Goal: Task Accomplishment & Management: Use online tool/utility

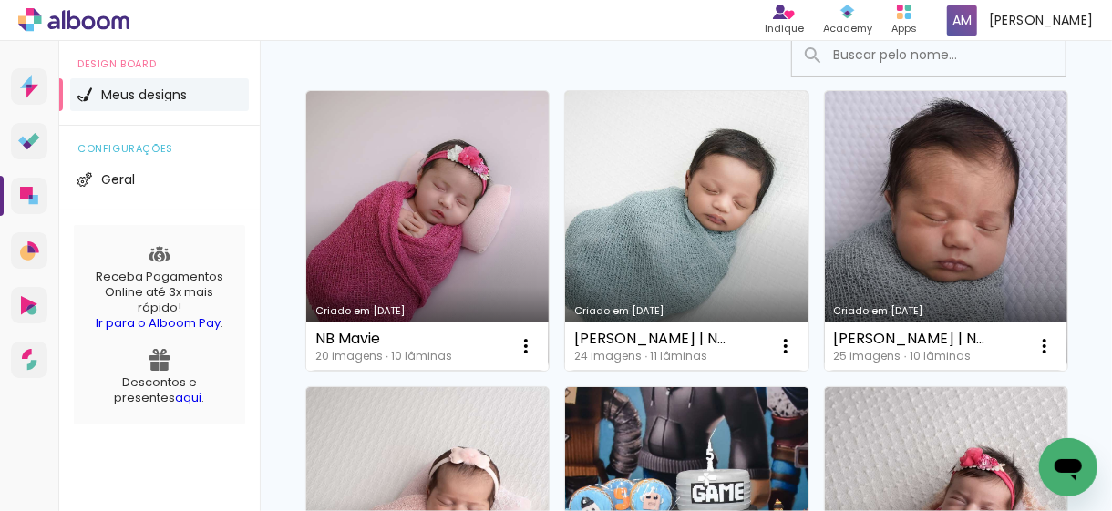
scroll to position [182, 0]
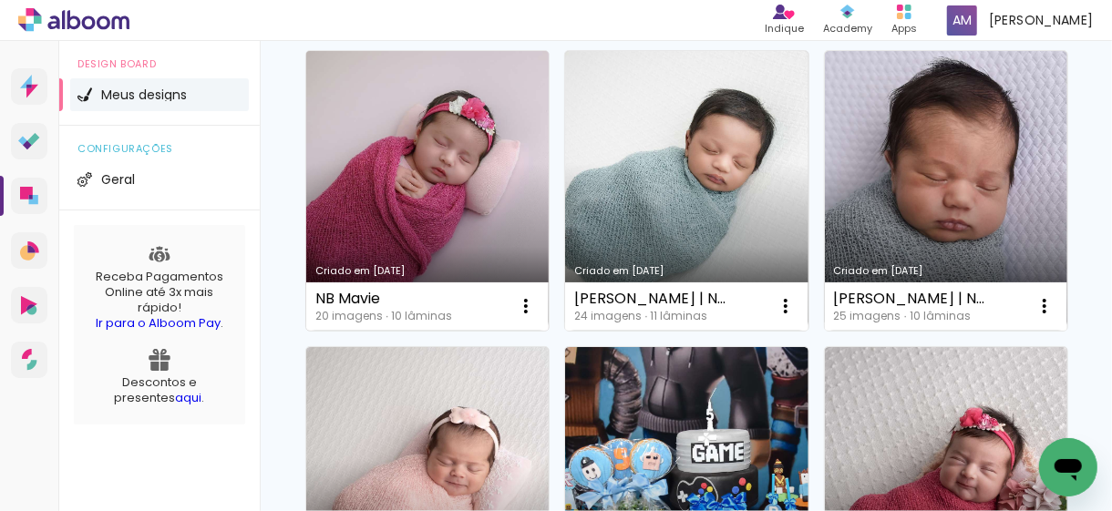
click at [470, 134] on link "Criado em [DATE]" at bounding box center [427, 191] width 242 height 280
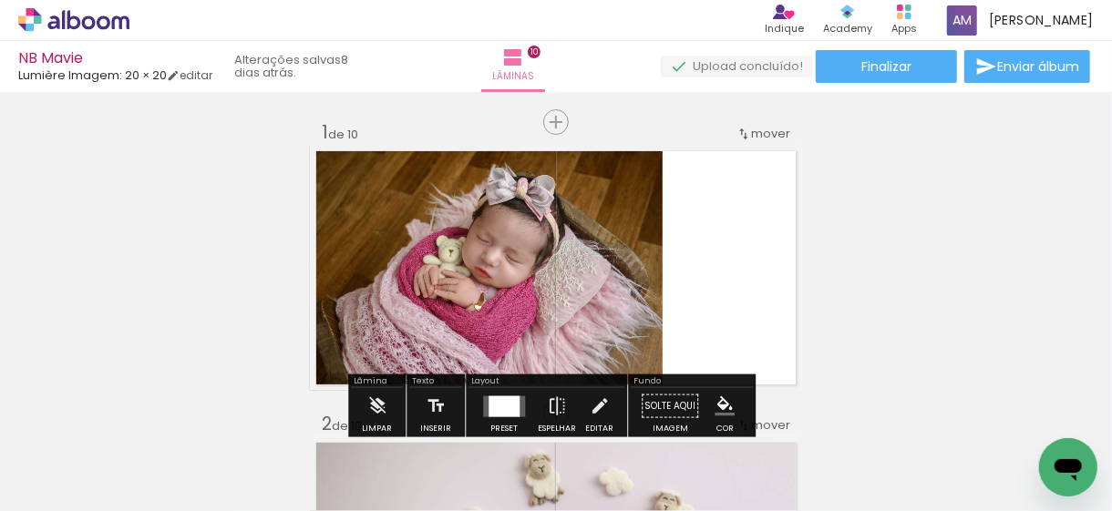
click at [613, 215] on quentale-photo at bounding box center [486, 268] width 353 height 246
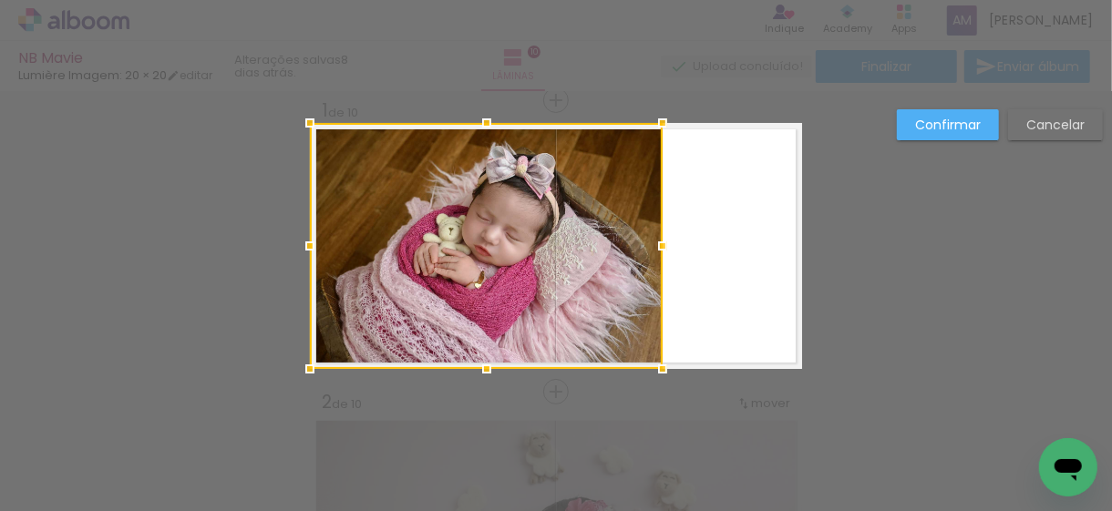
scroll to position [23, 0]
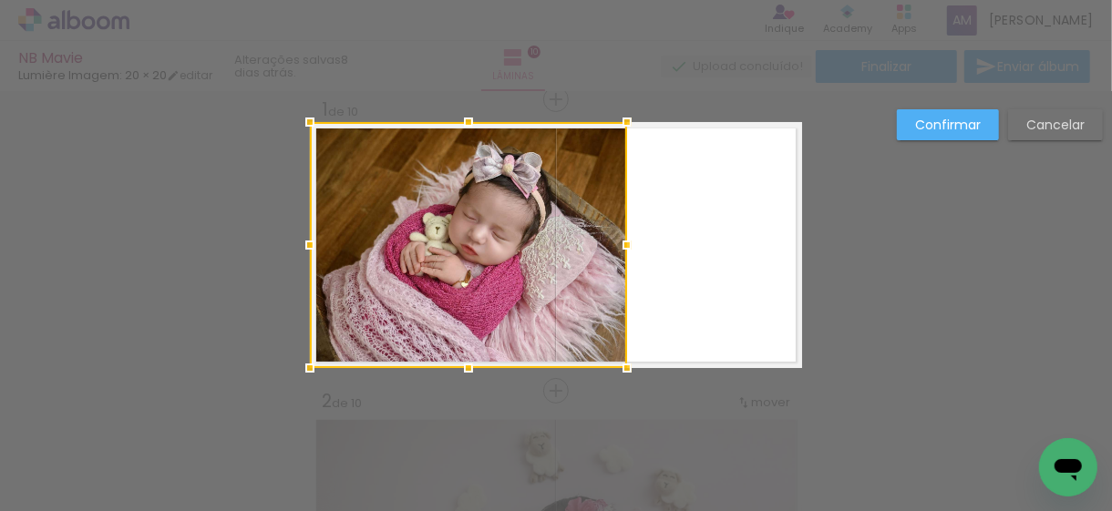
drag, startPoint x: 653, startPoint y: 243, endPoint x: 617, endPoint y: 245, distance: 35.6
click at [617, 245] on div at bounding box center [627, 245] width 36 height 36
drag, startPoint x: 502, startPoint y: 258, endPoint x: 491, endPoint y: 258, distance: 10.9
click at [491, 258] on div at bounding box center [468, 245] width 317 height 246
click at [0, 0] on slot "Confirmar" at bounding box center [0, 0] width 0 height 0
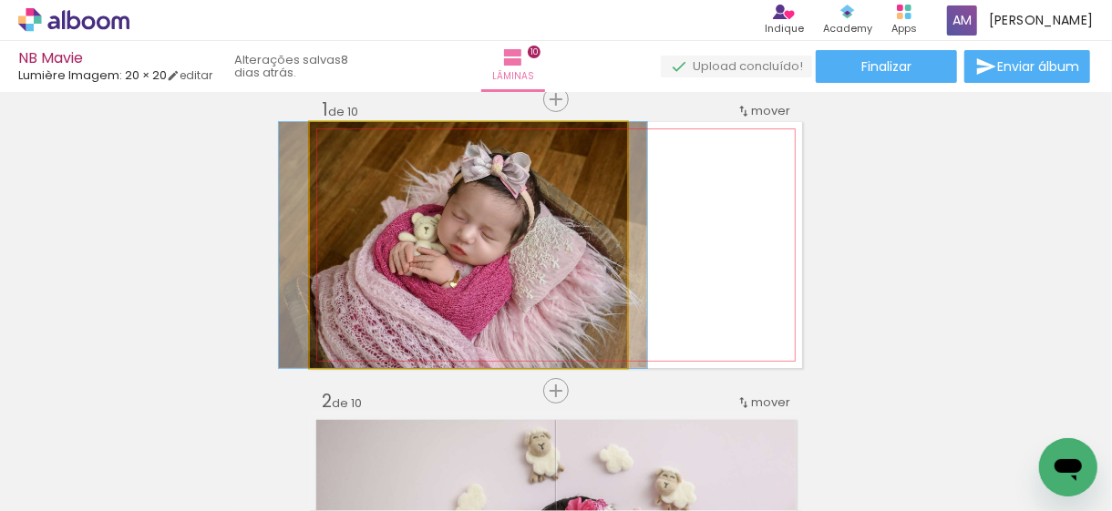
drag, startPoint x: 510, startPoint y: 258, endPoint x: 499, endPoint y: 258, distance: 10.9
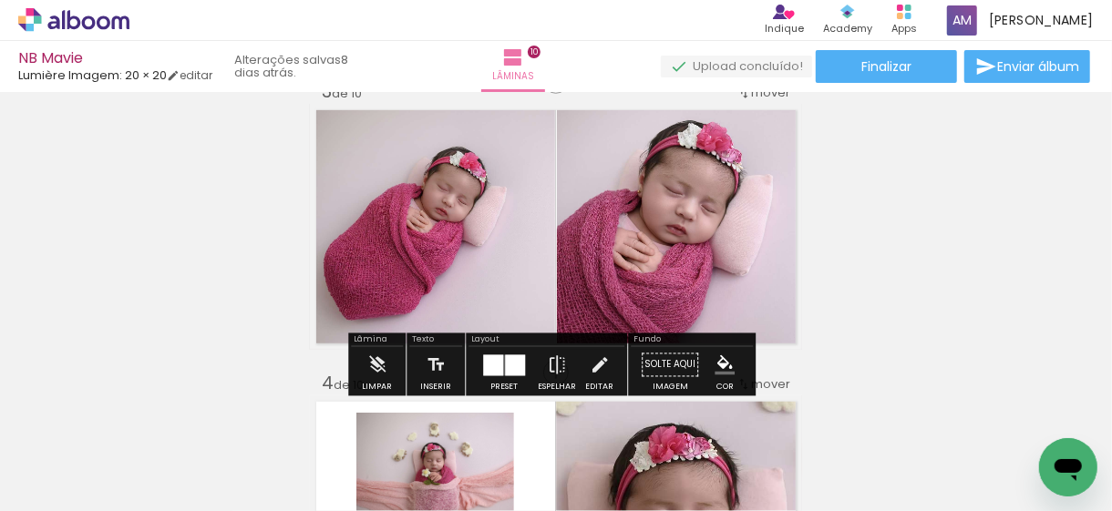
scroll to position [661, 0]
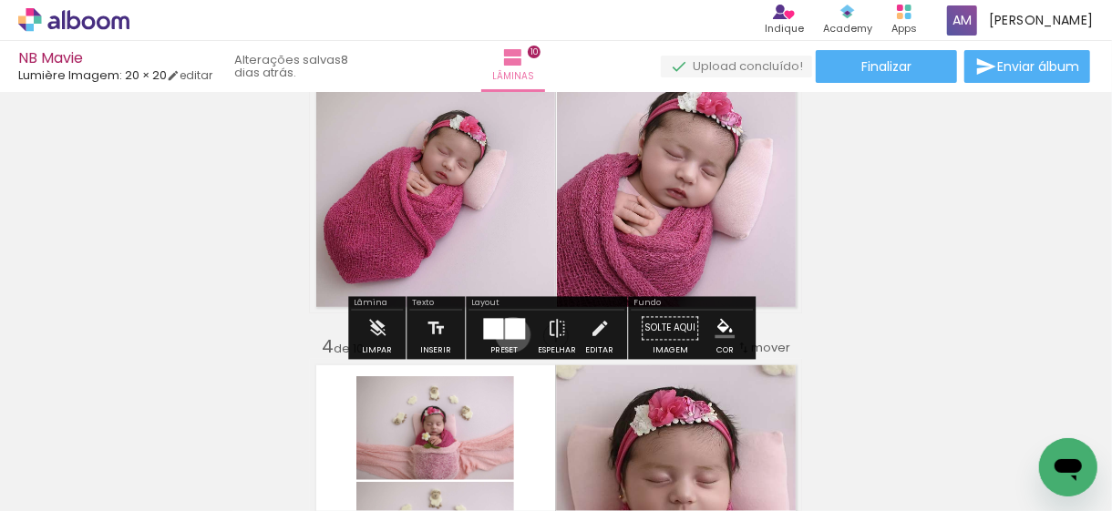
click at [509, 334] on div at bounding box center [515, 328] width 20 height 21
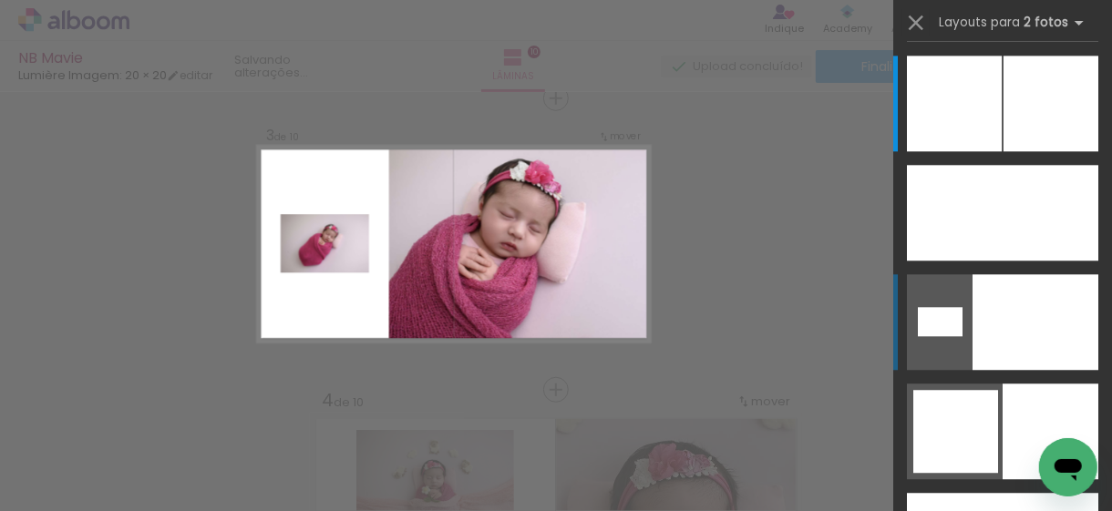
scroll to position [606, 0]
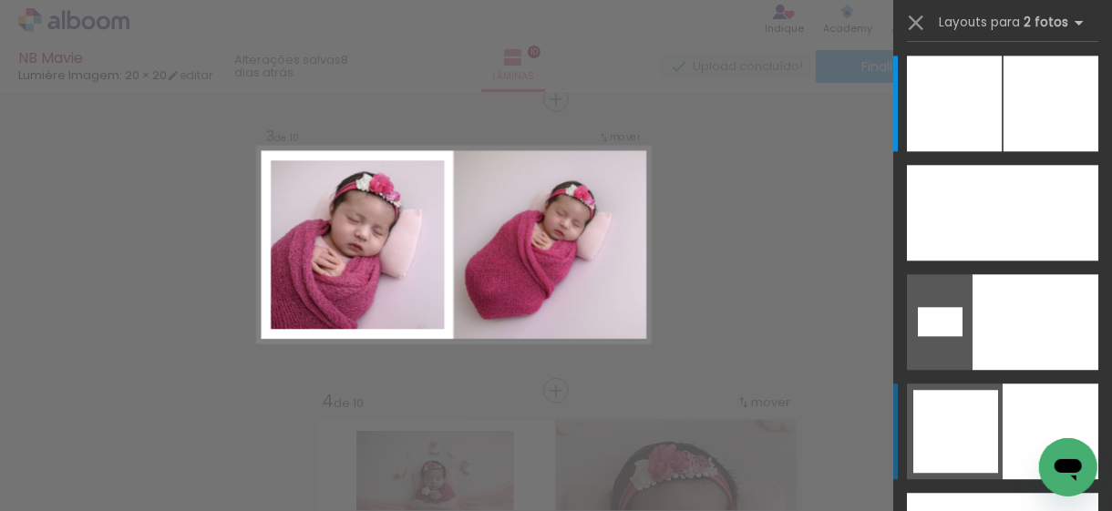
click at [957, 151] on div at bounding box center [954, 104] width 95 height 96
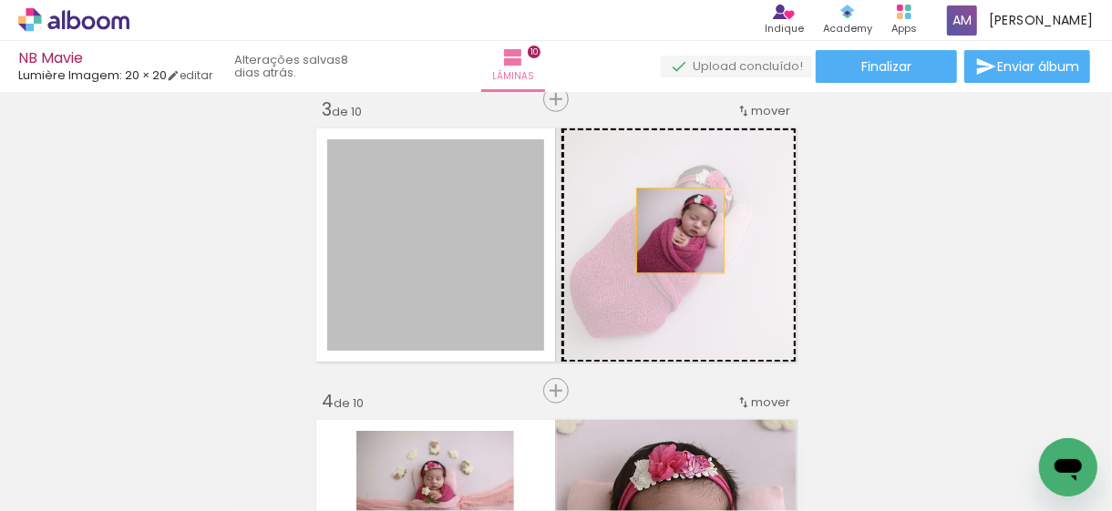
drag, startPoint x: 457, startPoint y: 245, endPoint x: 674, endPoint y: 231, distance: 217.4
click at [0, 0] on slot at bounding box center [0, 0] width 0 height 0
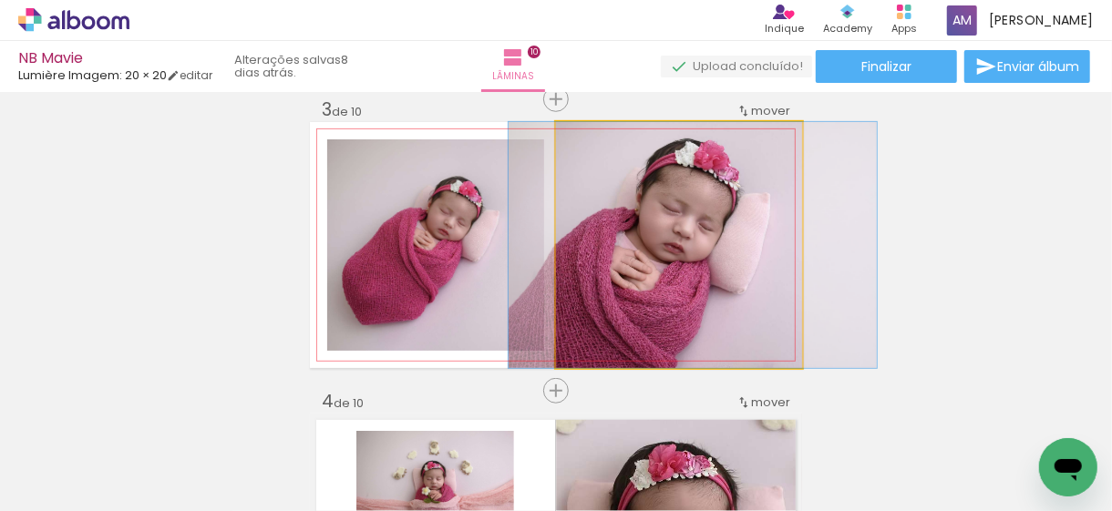
drag, startPoint x: 665, startPoint y: 237, endPoint x: 679, endPoint y: 239, distance: 13.8
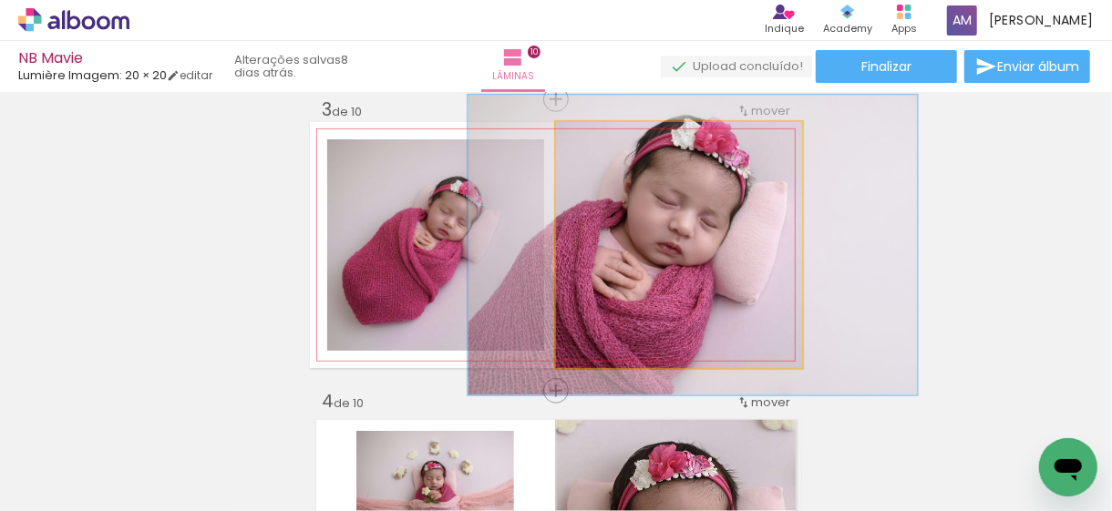
drag, startPoint x: 599, startPoint y: 141, endPoint x: 613, endPoint y: 139, distance: 13.9
type paper-slider "122"
click at [613, 139] on div at bounding box center [612, 141] width 29 height 29
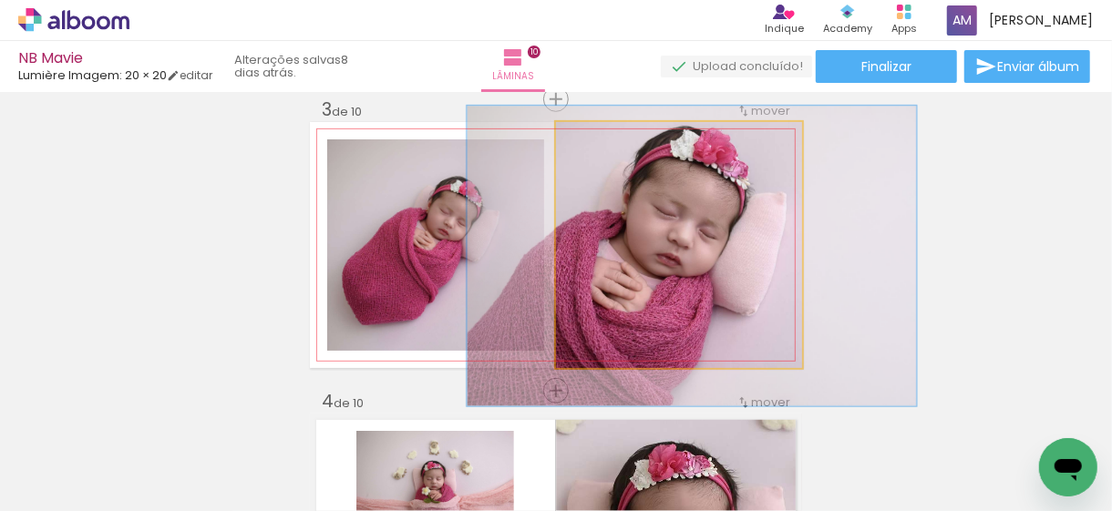
drag, startPoint x: 674, startPoint y: 235, endPoint x: 667, endPoint y: 249, distance: 15.1
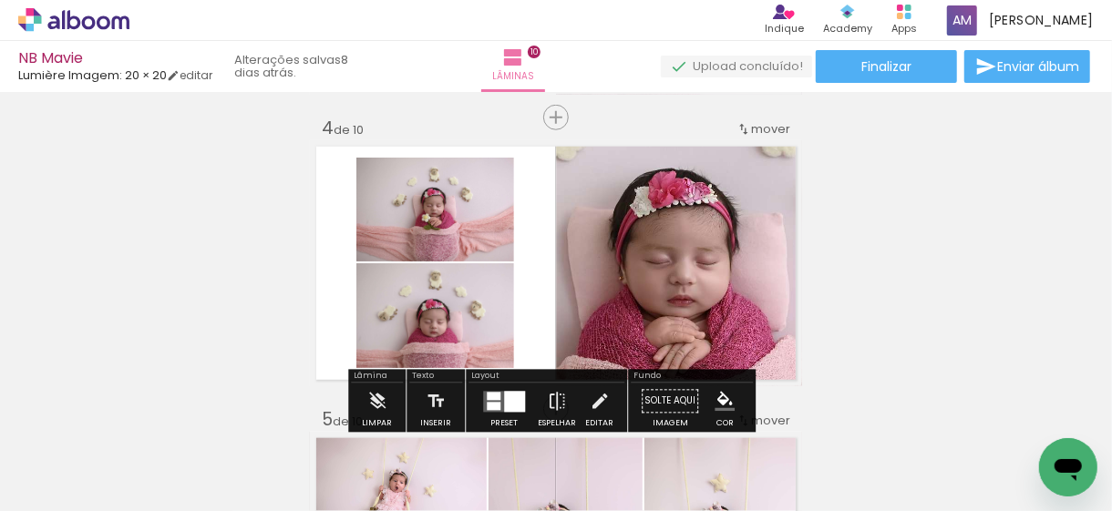
scroll to position [971, 0]
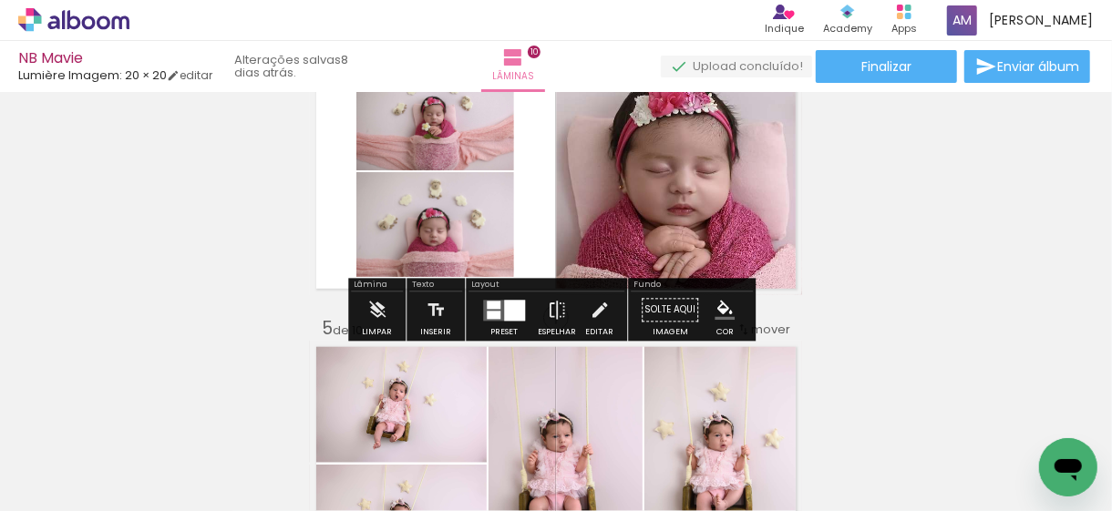
click at [516, 308] on div at bounding box center [514, 310] width 21 height 21
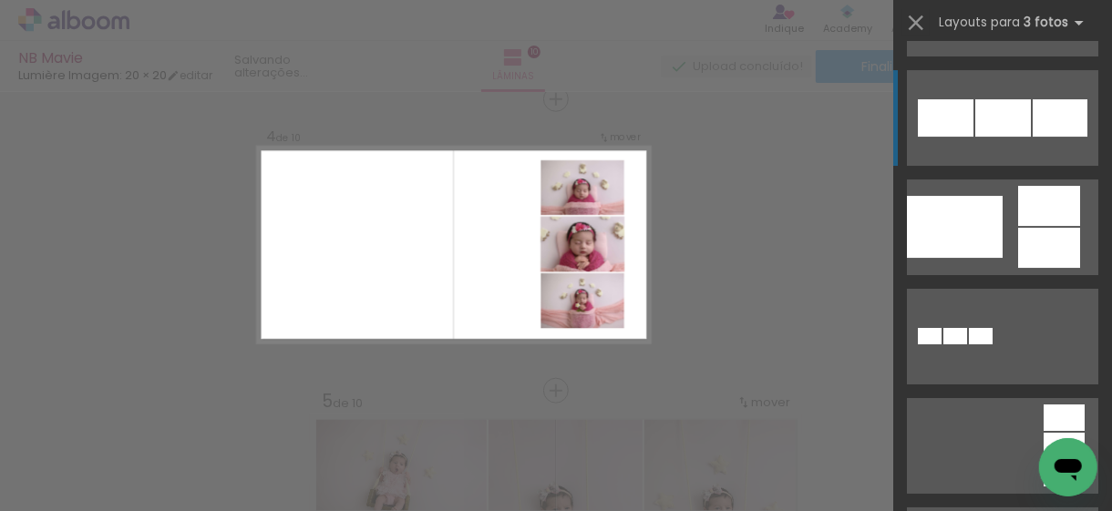
scroll to position [3135, 0]
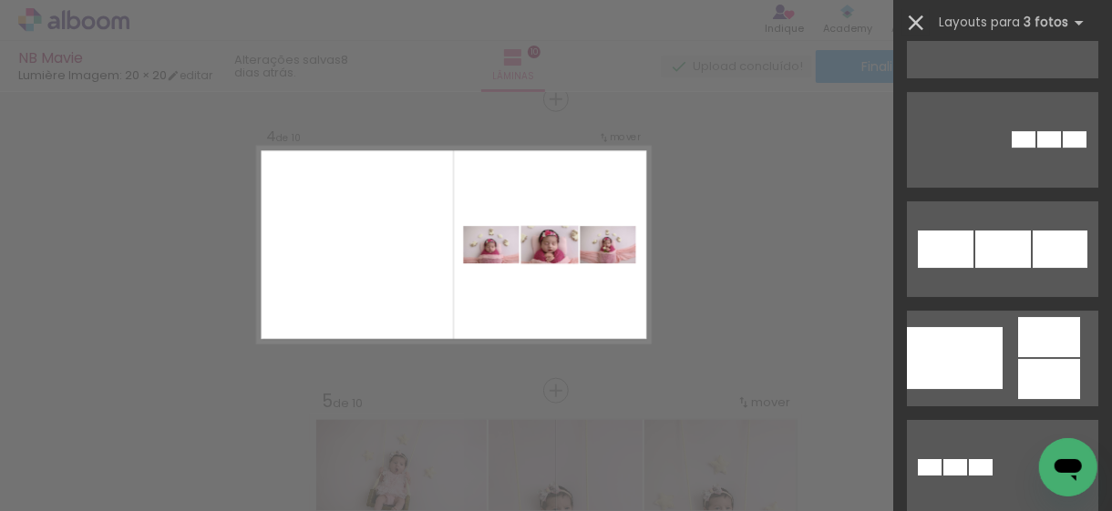
click at [914, 17] on iron-icon at bounding box center [916, 23] width 26 height 26
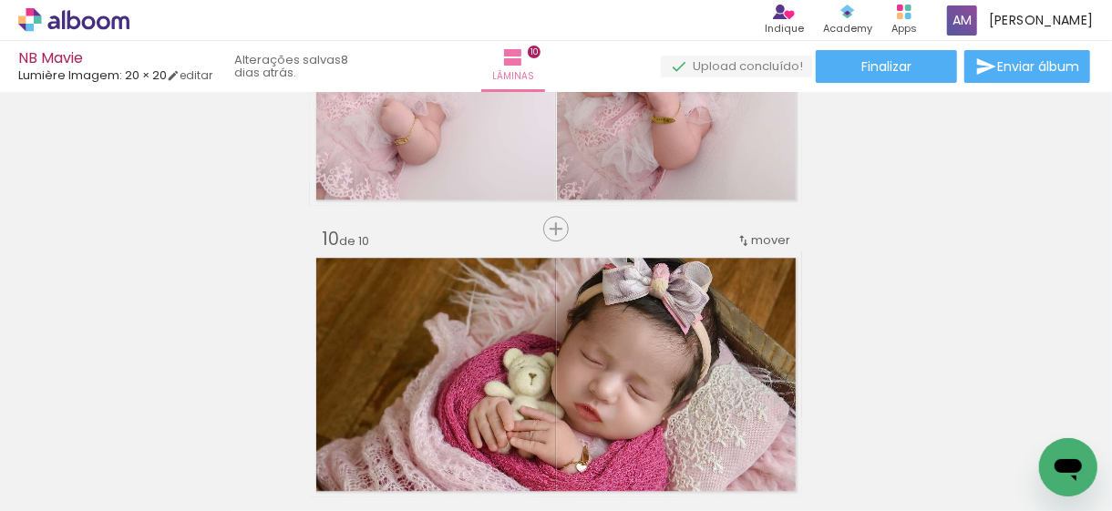
scroll to position [2244, 0]
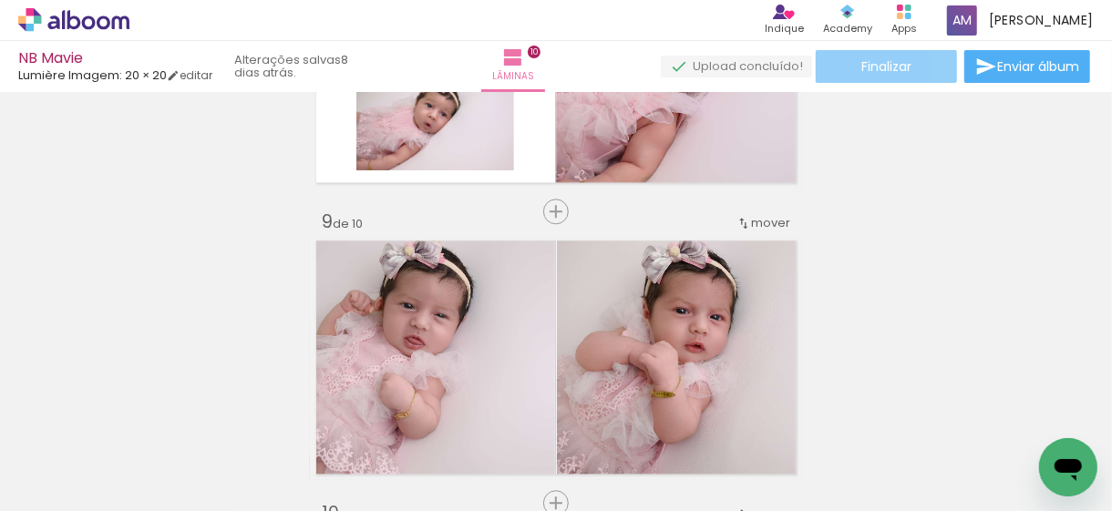
click at [885, 67] on span "Finalizar" at bounding box center [886, 66] width 50 height 13
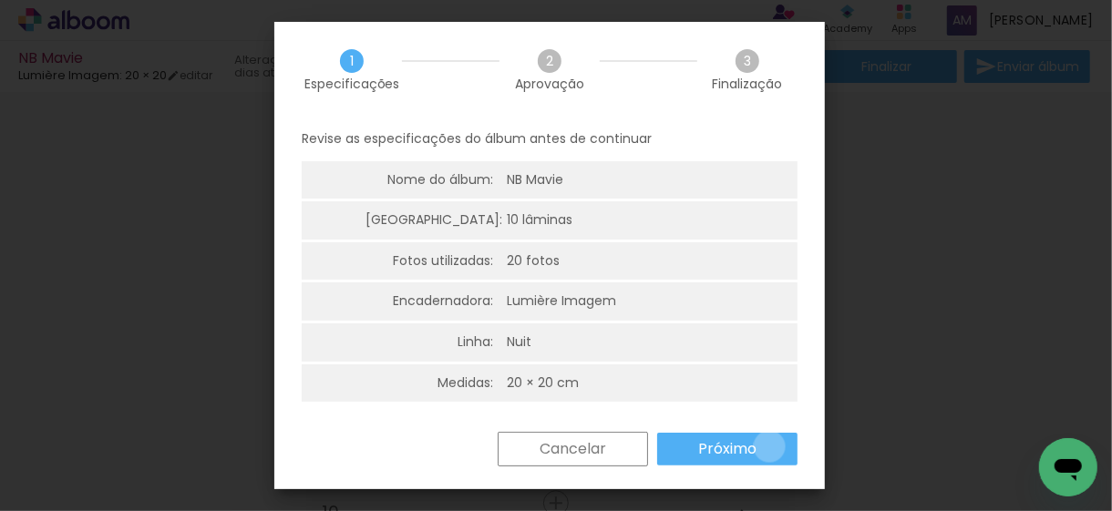
click at [768, 447] on paper-button "Próximo" at bounding box center [727, 449] width 140 height 33
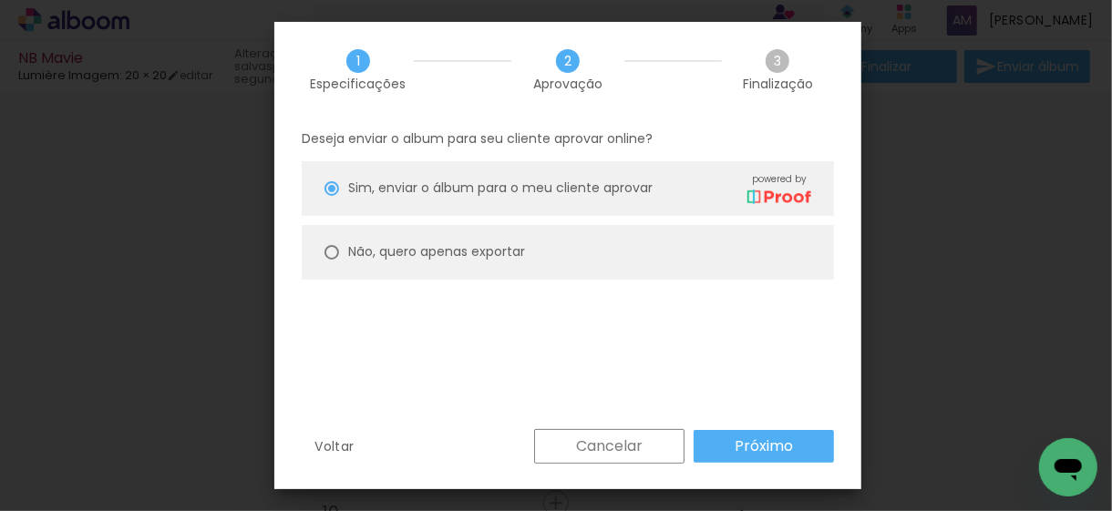
click at [0, 0] on slot "Próximo" at bounding box center [0, 0] width 0 height 0
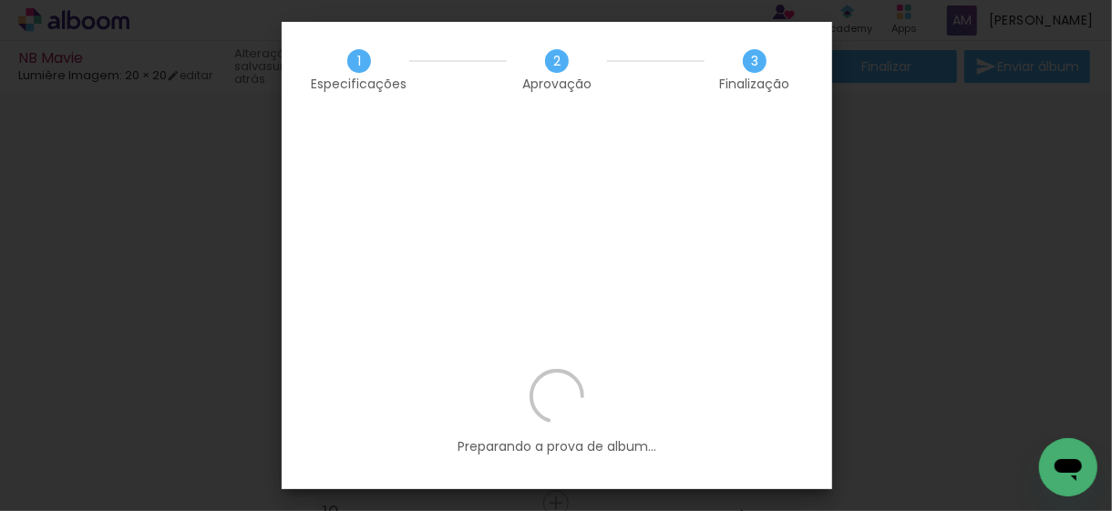
click at [883, 185] on iron-overlay-backdrop at bounding box center [556, 255] width 1112 height 511
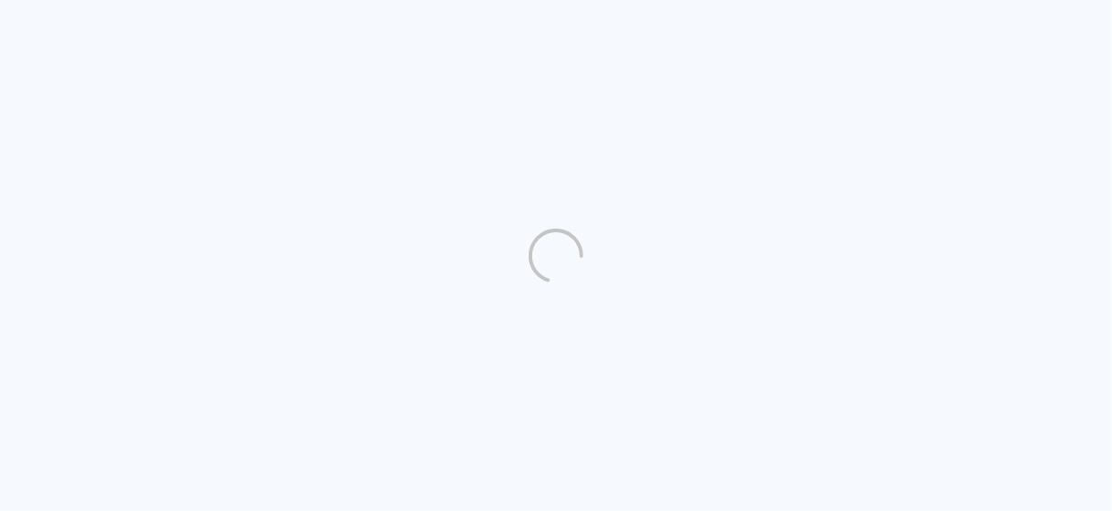
click at [997, 321] on quentale-directory at bounding box center [556, 255] width 1112 height 511
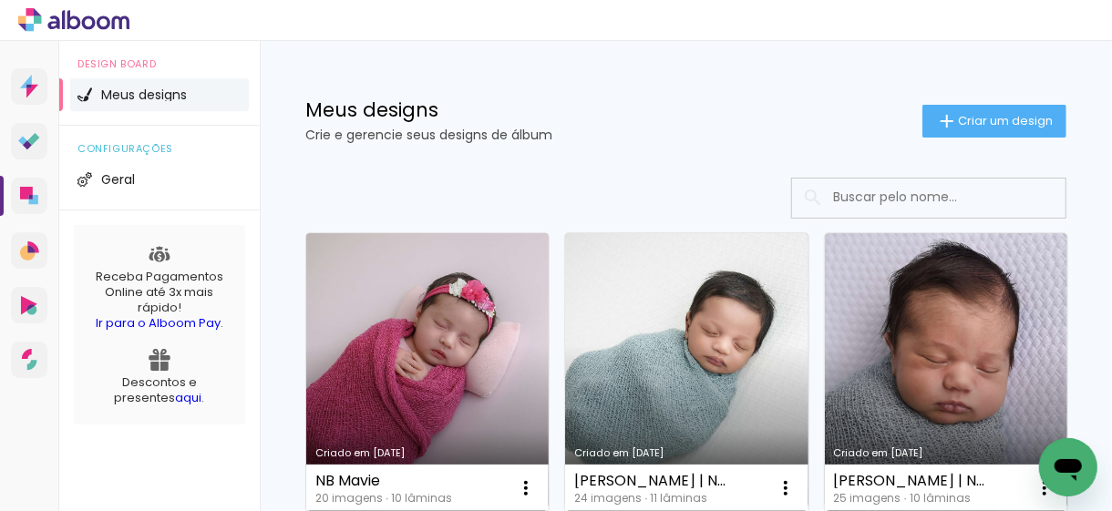
click at [423, 335] on link "Criado em [DATE]" at bounding box center [427, 373] width 242 height 280
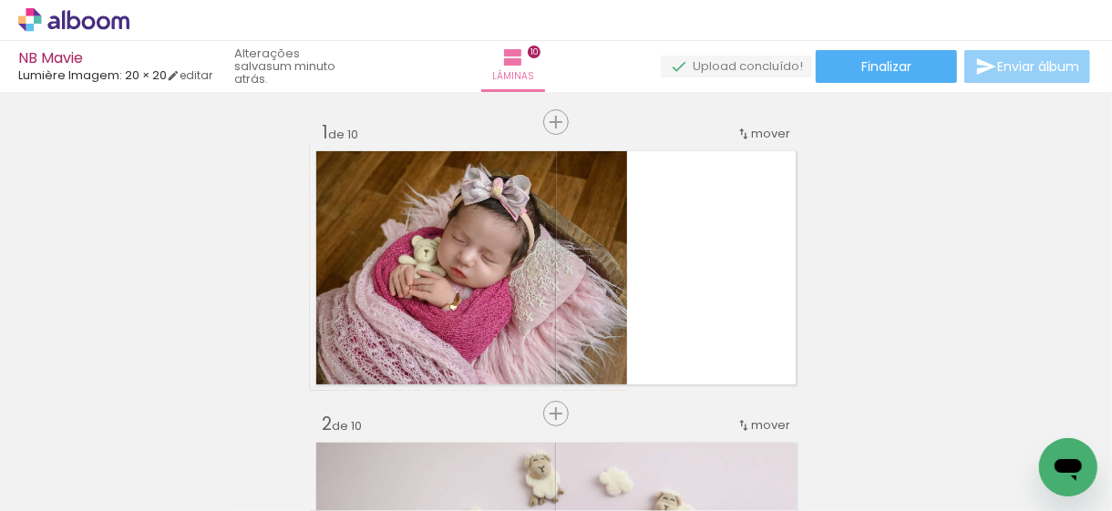
click at [1045, 69] on span "Enviar álbum" at bounding box center [1038, 66] width 82 height 13
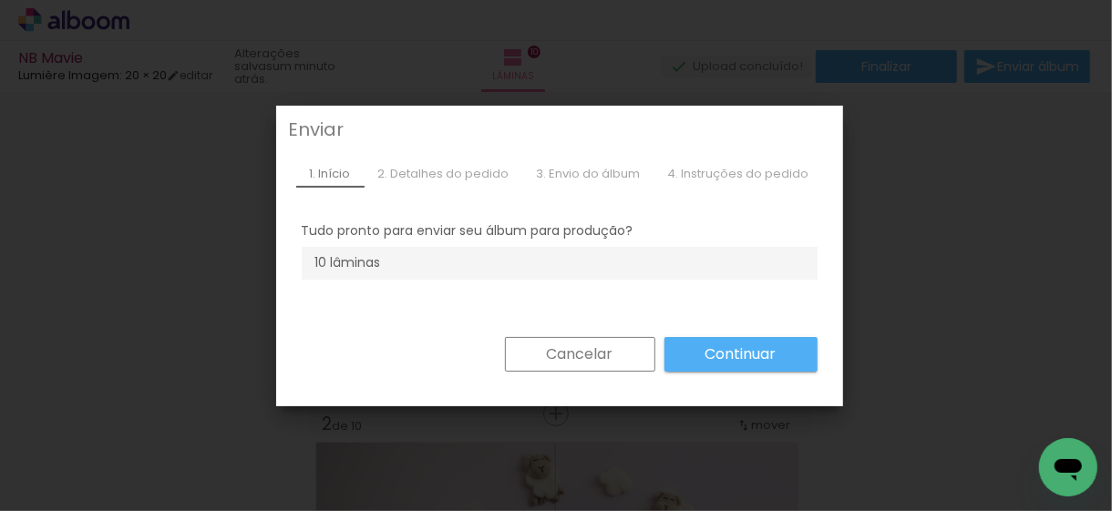
click at [1041, 259] on iron-overlay-backdrop at bounding box center [556, 255] width 1112 height 511
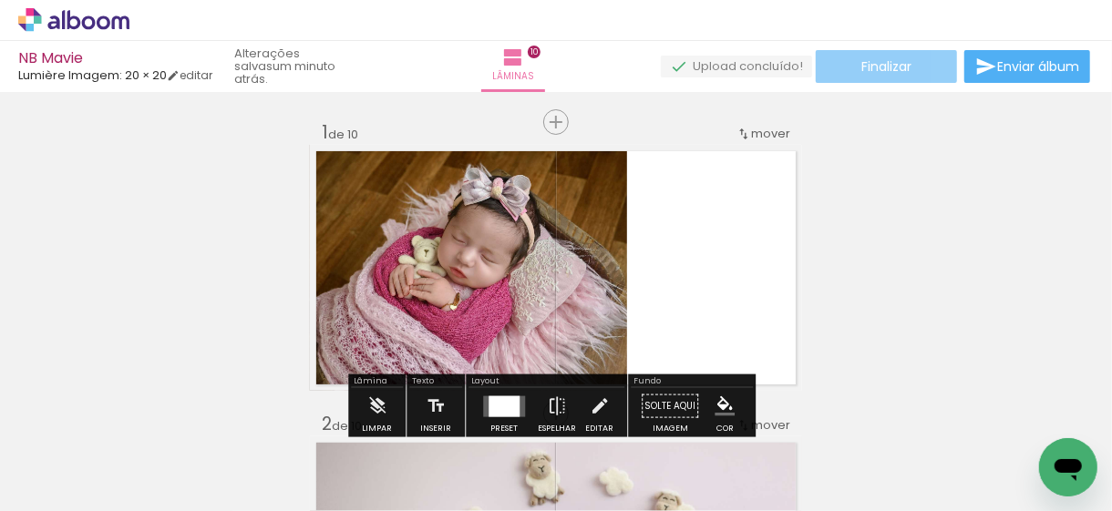
click at [903, 69] on span "Finalizar" at bounding box center [886, 66] width 50 height 13
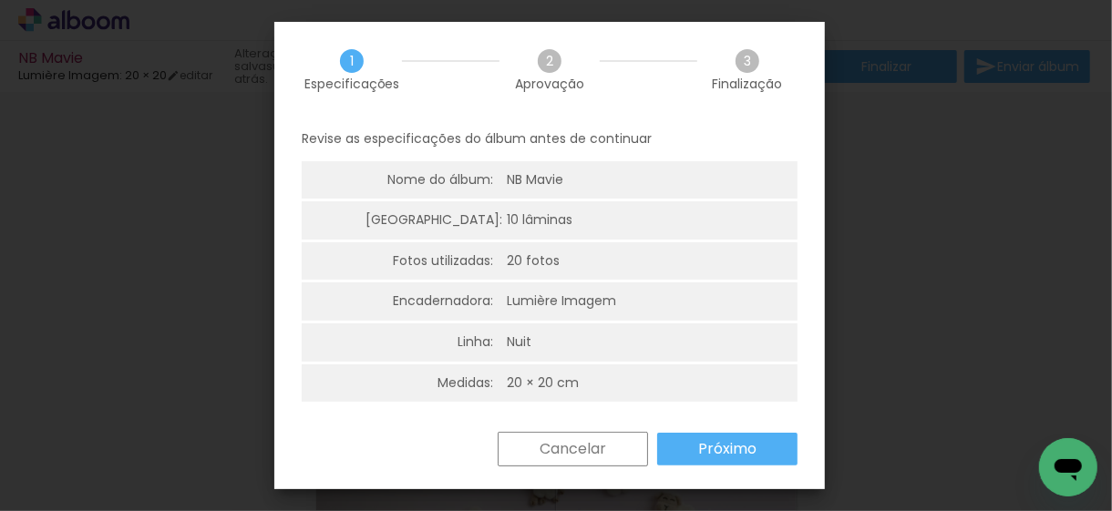
click at [757, 450] on paper-button "Próximo" at bounding box center [727, 449] width 140 height 33
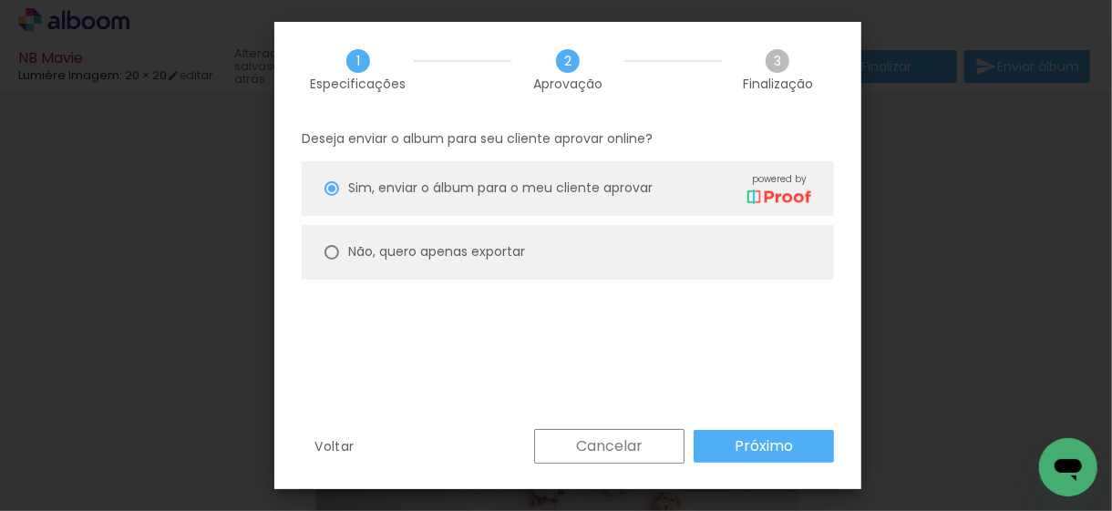
click at [0, 0] on slot "Próximo" at bounding box center [0, 0] width 0 height 0
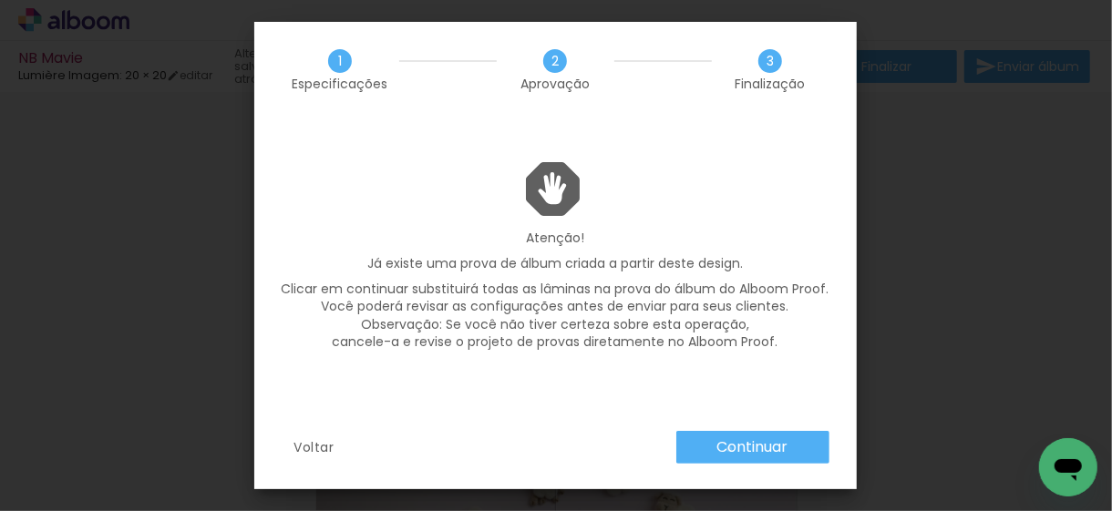
click at [0, 0] on slot "Continuar" at bounding box center [0, 0] width 0 height 0
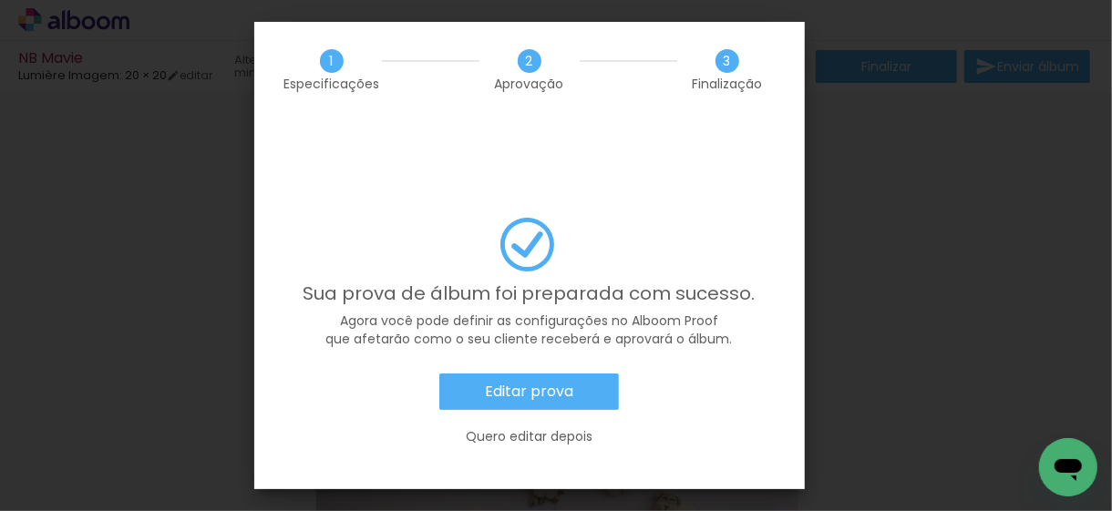
click at [0, 0] on slot "Editar prova" at bounding box center [0, 0] width 0 height 0
